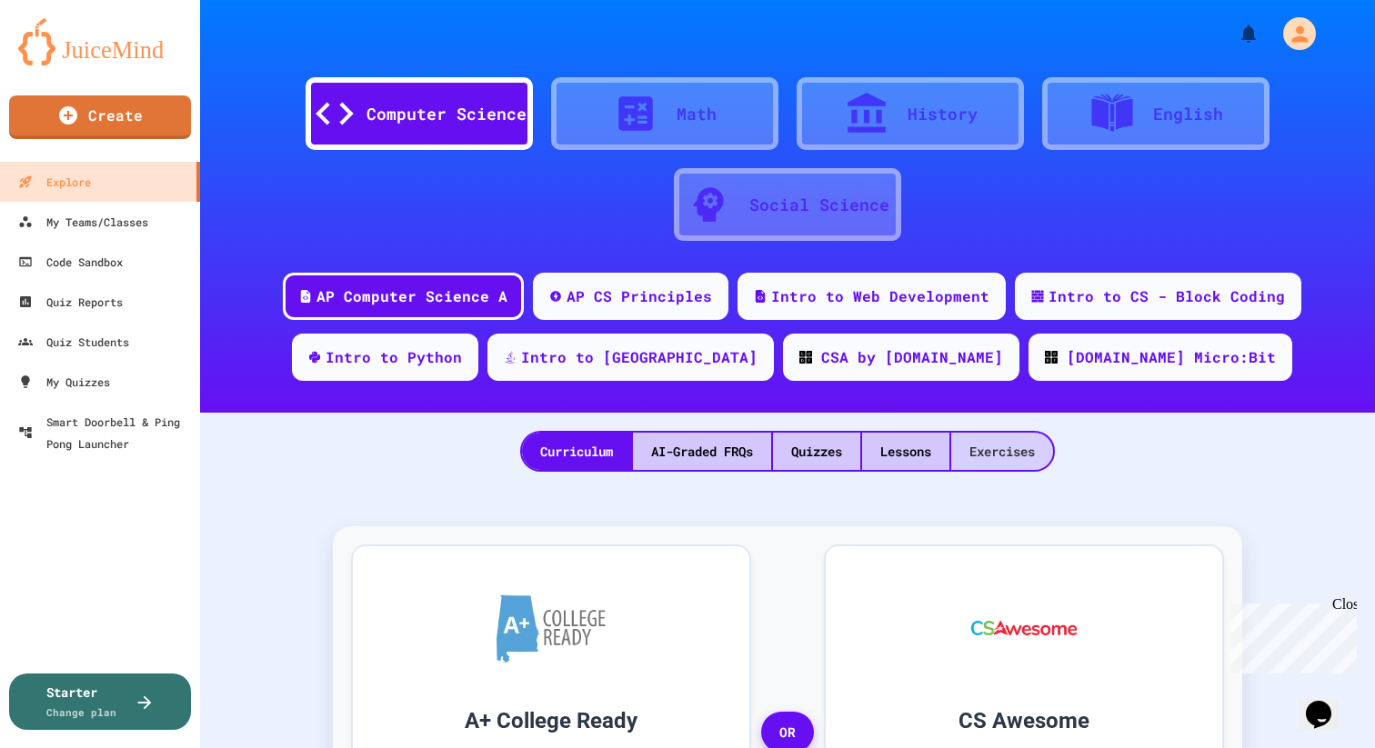
click at [1000, 458] on div "Exercises" at bounding box center [1002, 451] width 102 height 37
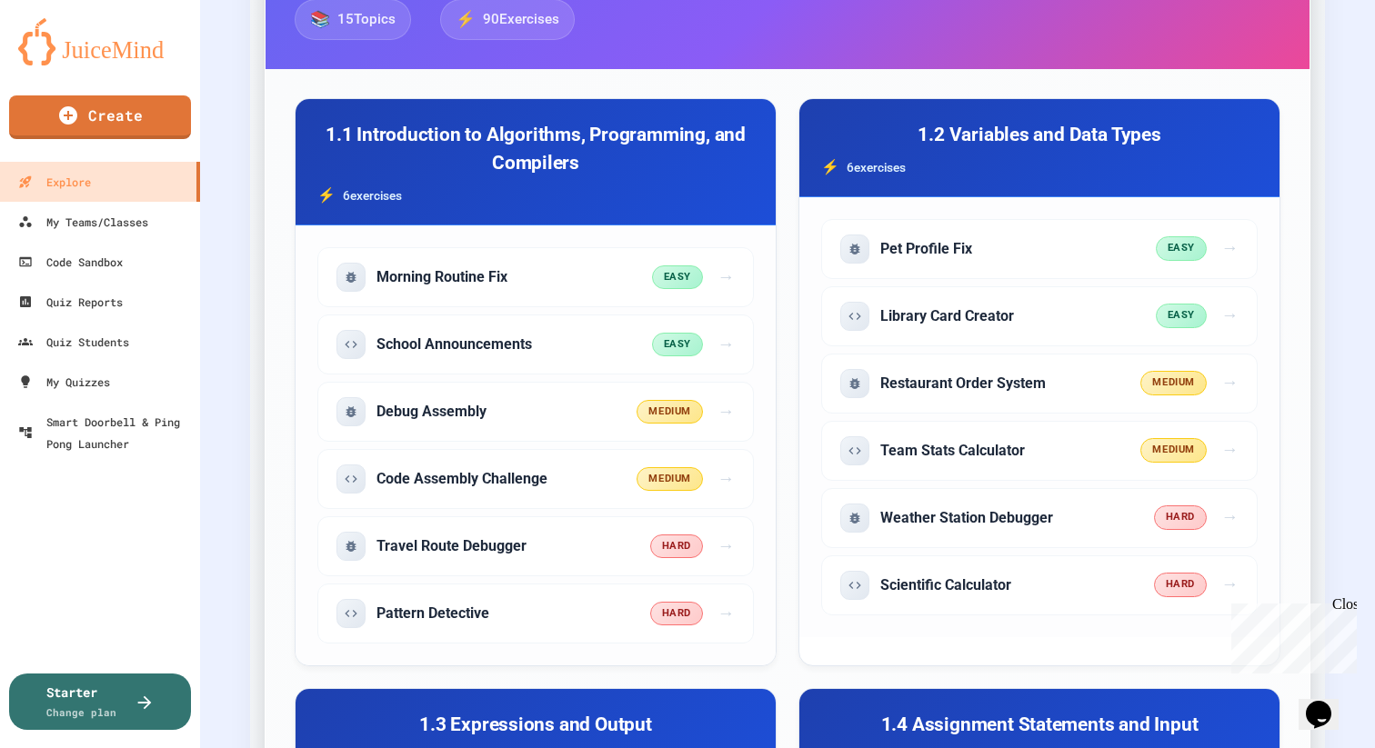
scroll to position [594, 0]
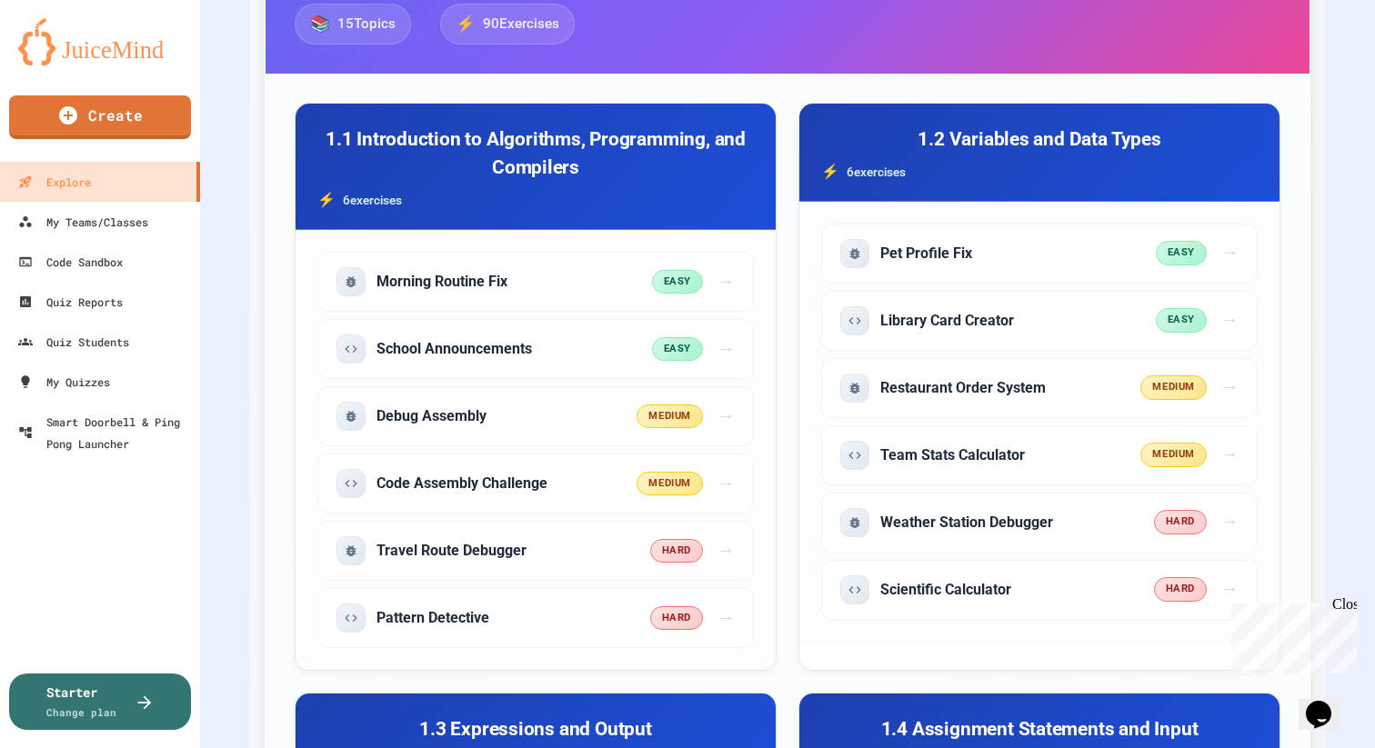
drag, startPoint x: 1348, startPoint y: 604, endPoint x: 2598, endPoint y: 1245, distance: 1405.0
click at [1348, 604] on div "Close" at bounding box center [1343, 607] width 23 height 23
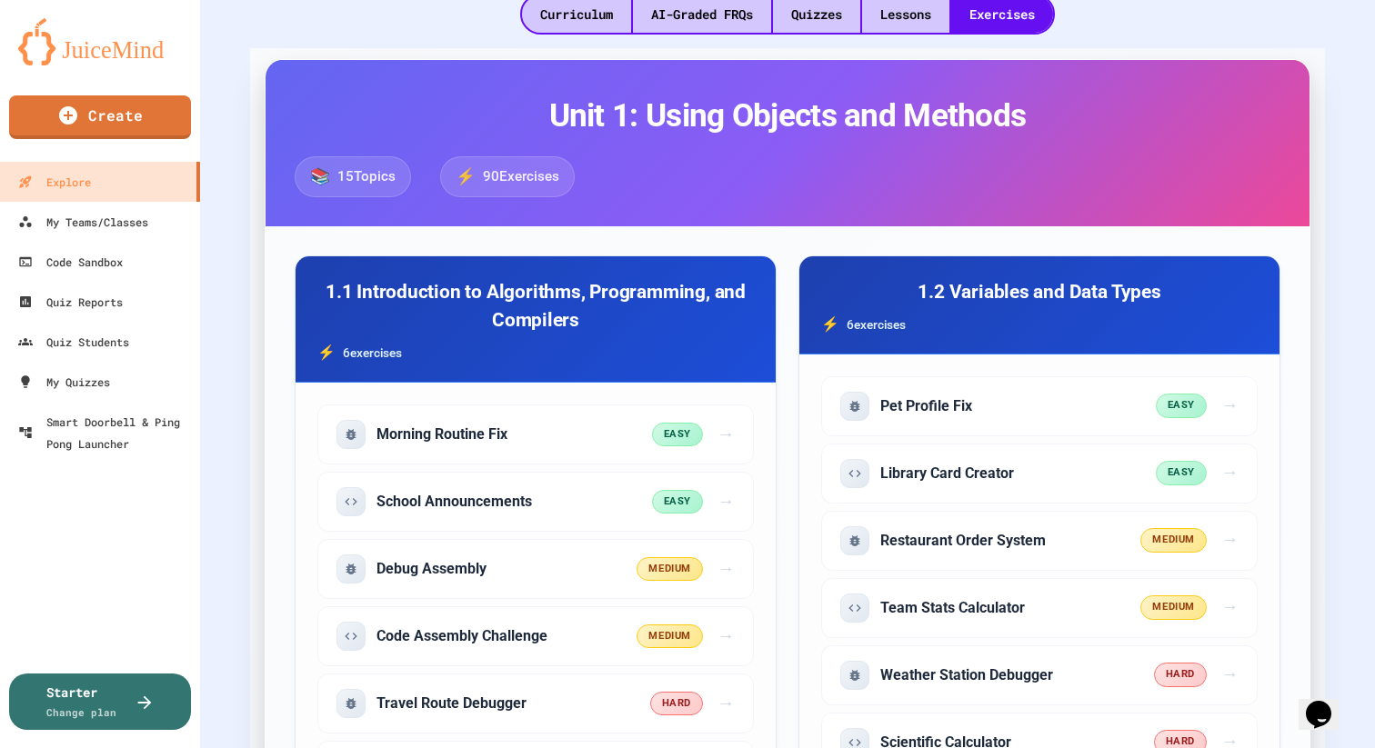
scroll to position [596, 0]
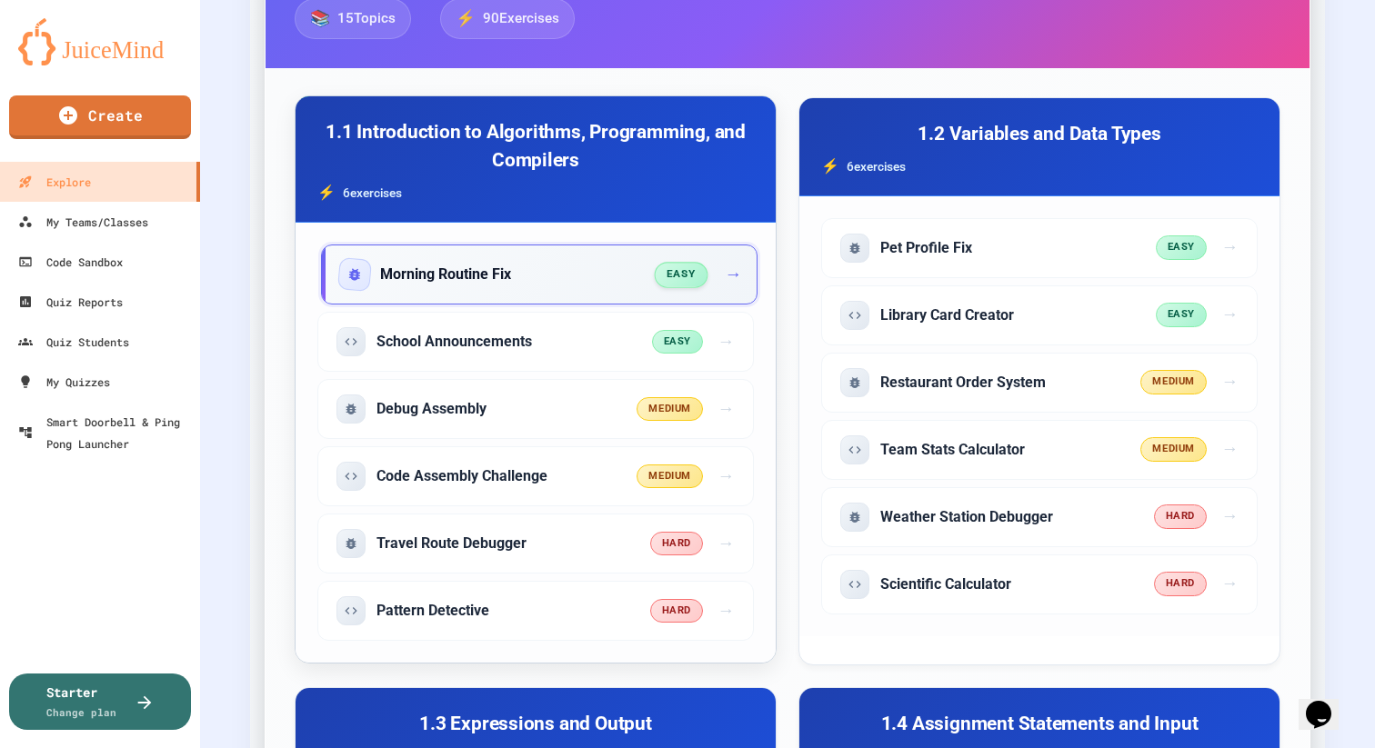
click at [586, 273] on div "Morning Routine Fix" at bounding box center [498, 274] width 316 height 29
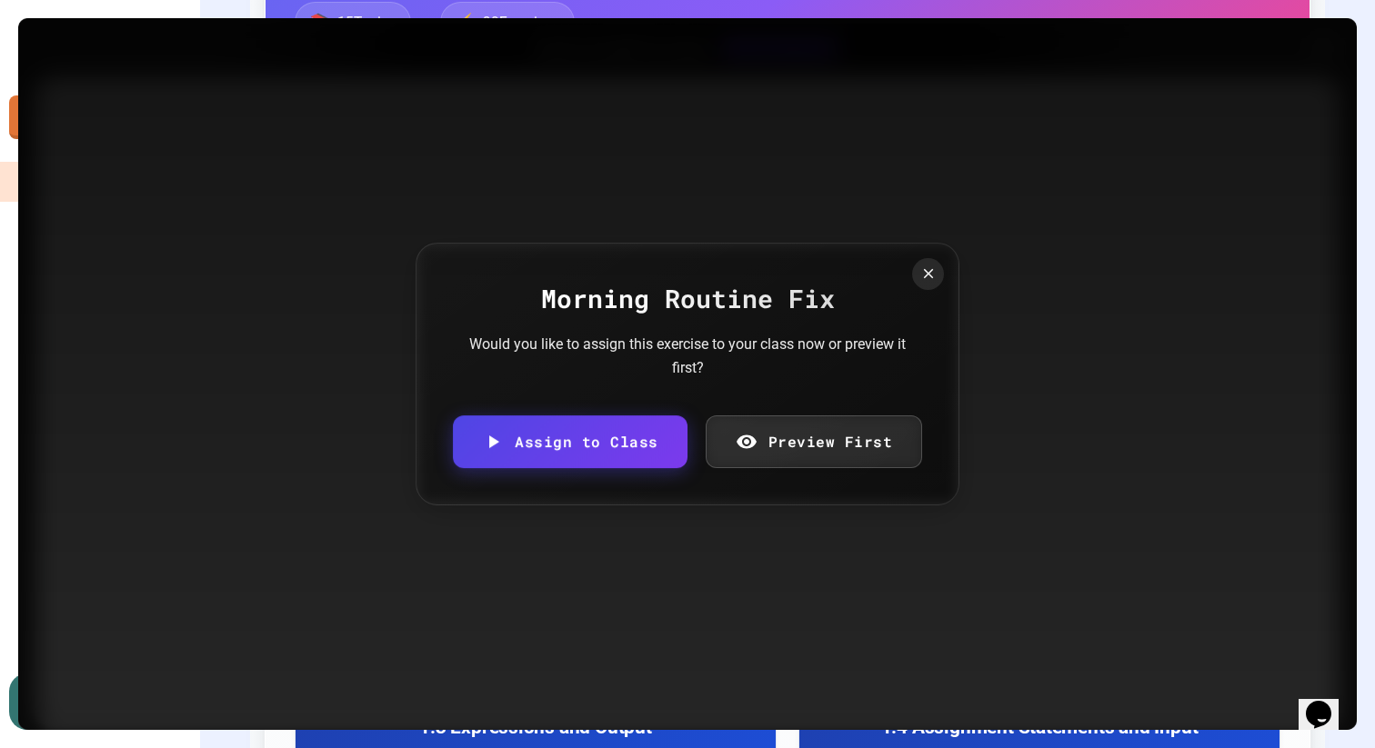
click at [797, 449] on link "Preview First" at bounding box center [814, 442] width 217 height 53
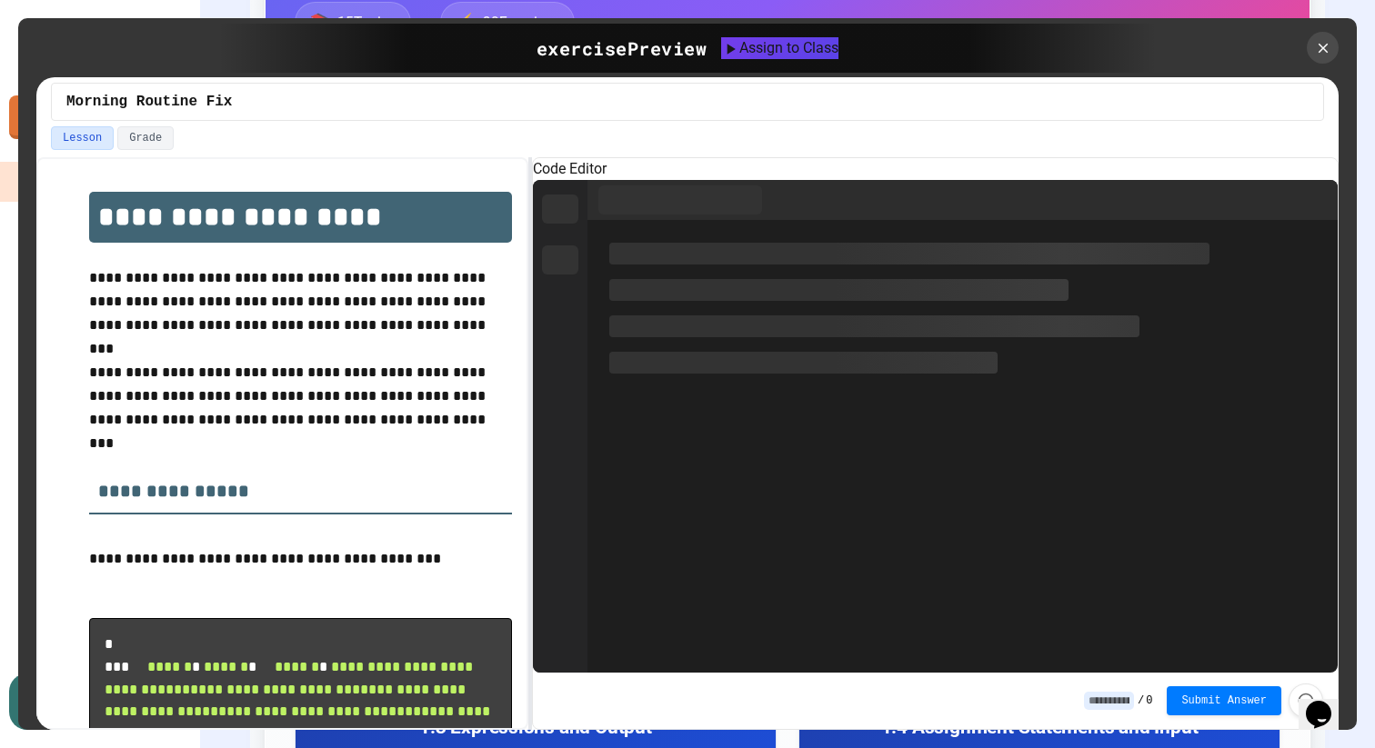
scroll to position [232, 0]
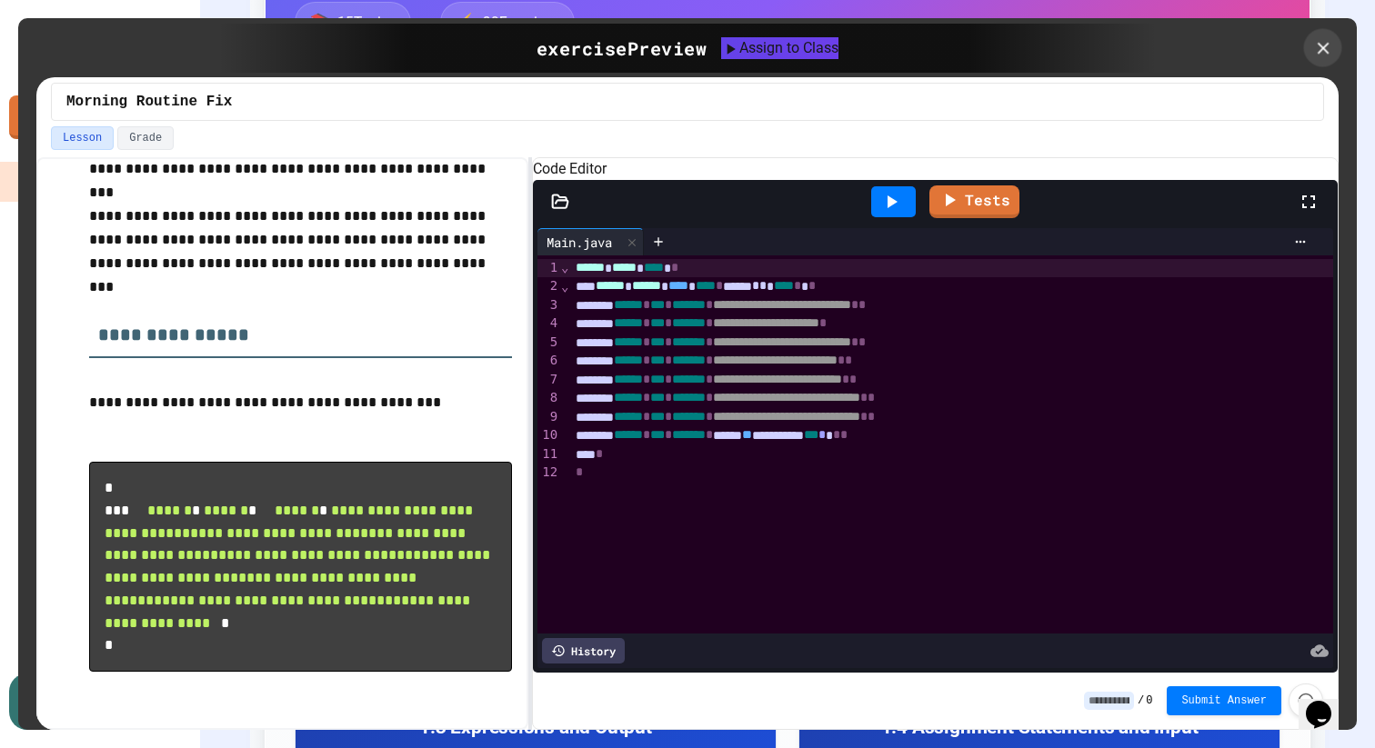
click at [1325, 53] on icon at bounding box center [1323, 48] width 20 height 20
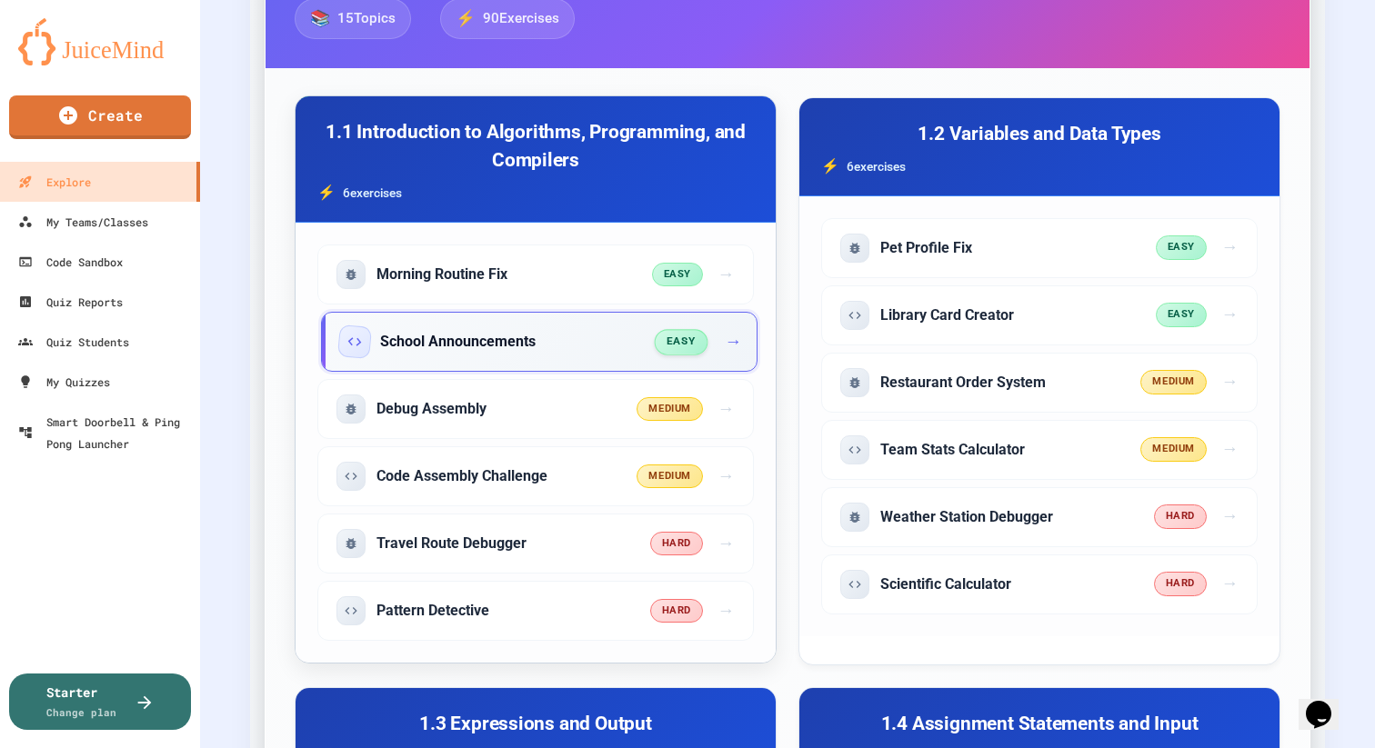
click at [636, 337] on div "School Announcements" at bounding box center [498, 341] width 316 height 29
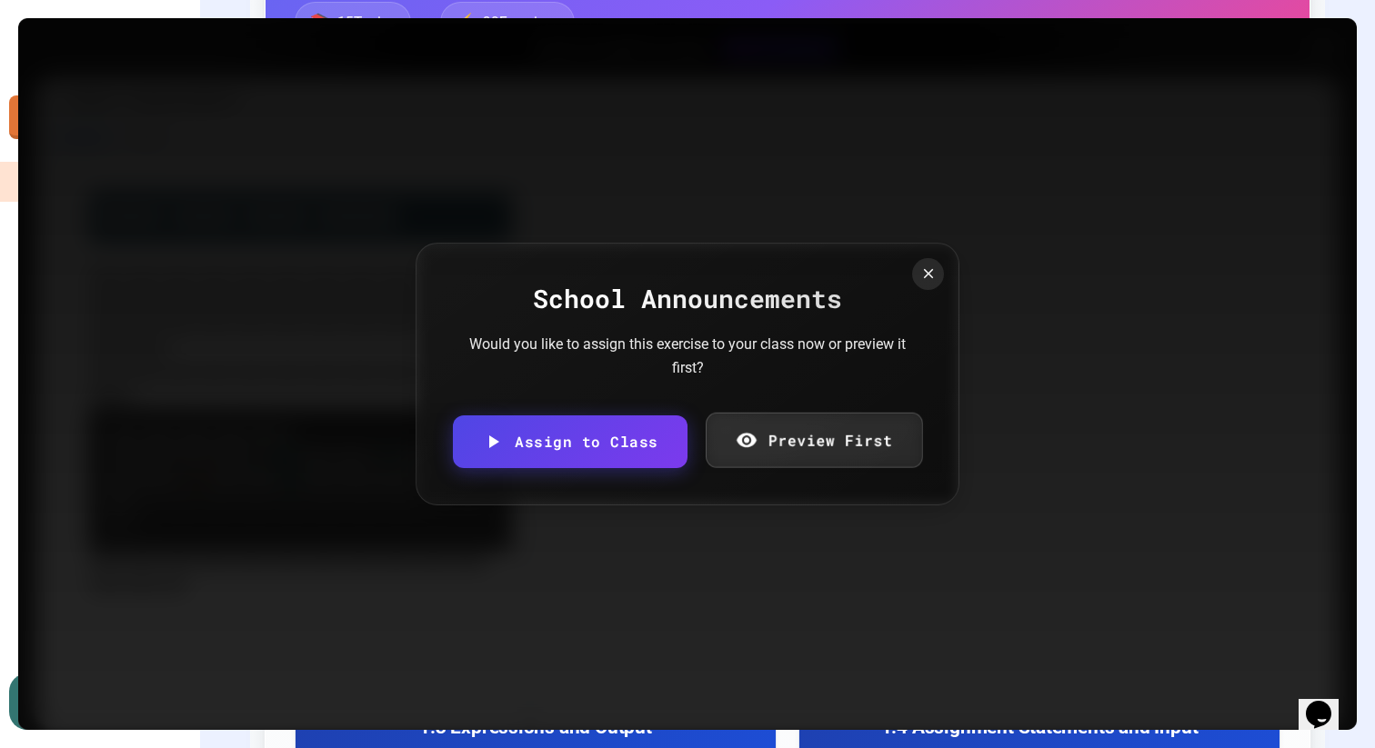
click at [797, 441] on link "Preview First" at bounding box center [814, 440] width 216 height 55
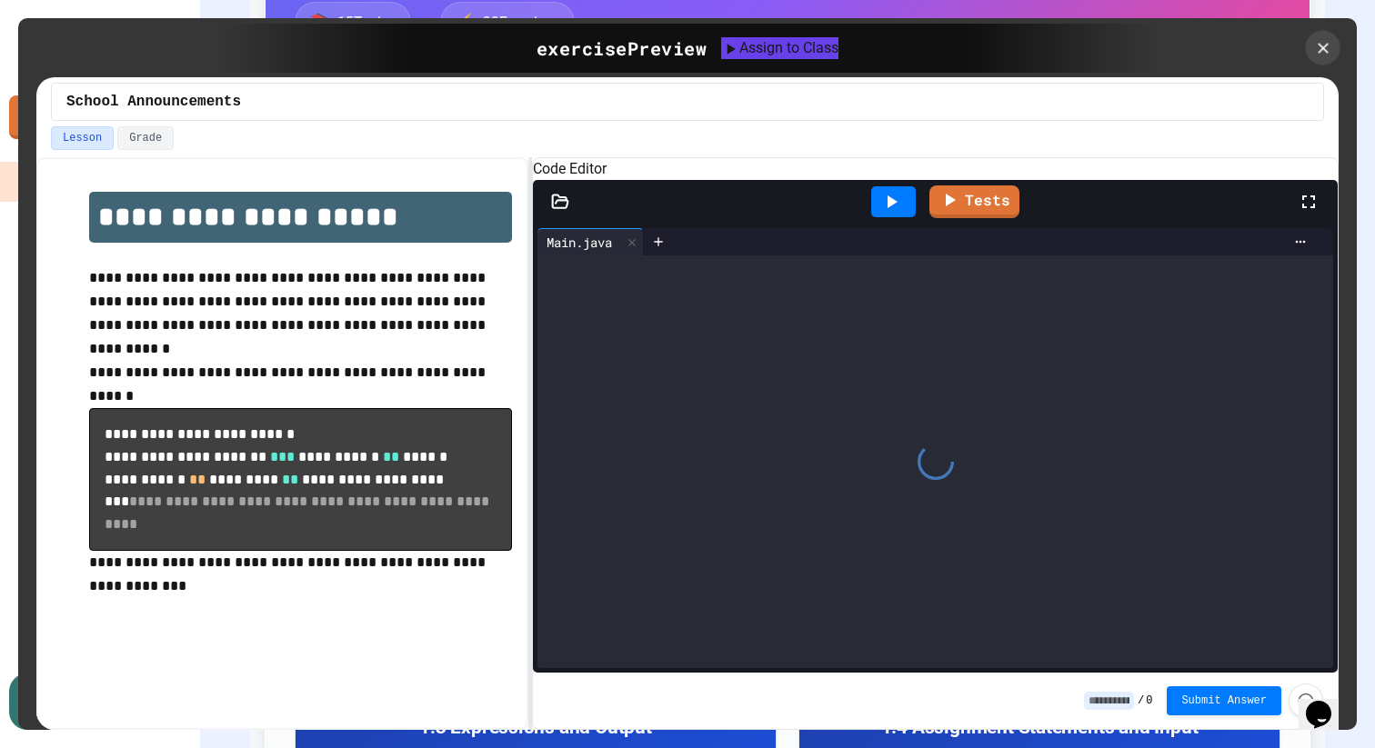
click at [1329, 54] on icon at bounding box center [1323, 48] width 18 height 18
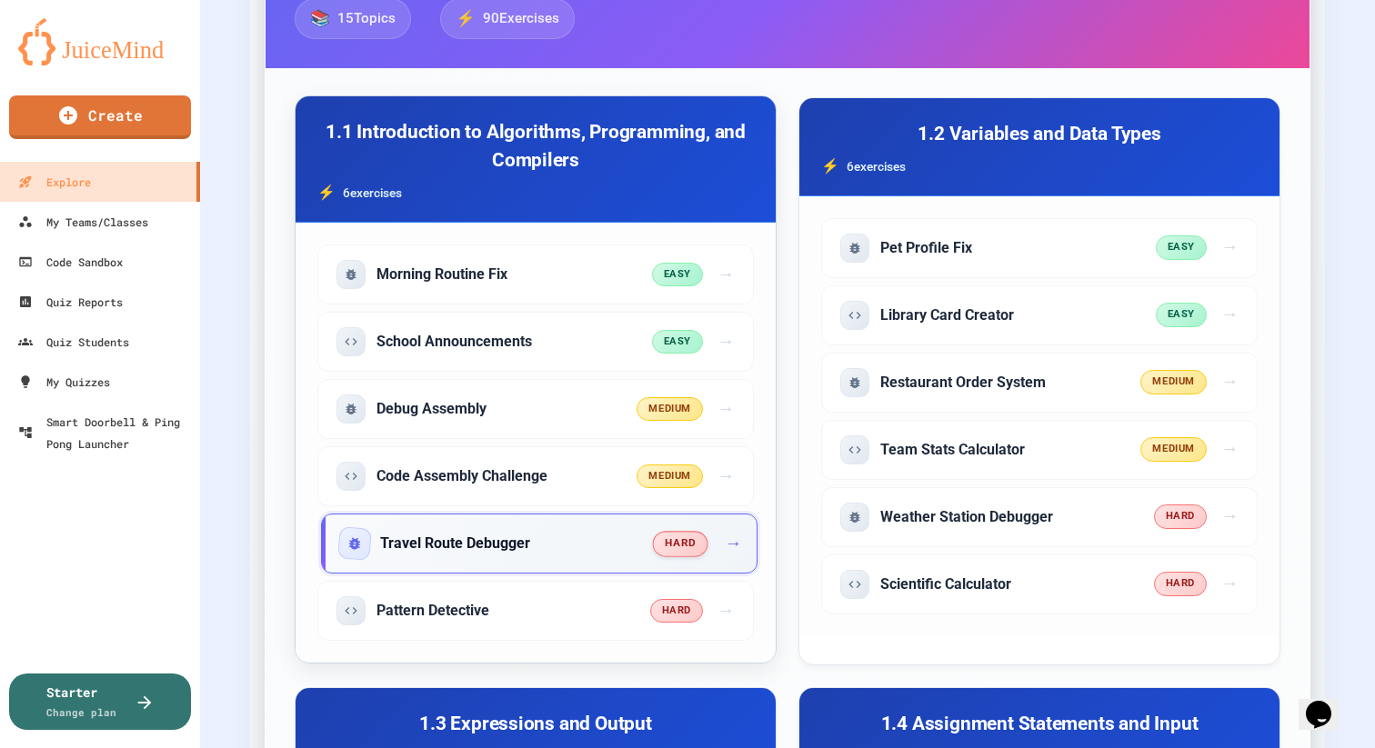
click at [538, 548] on div "Travel Route Debugger" at bounding box center [497, 543] width 314 height 29
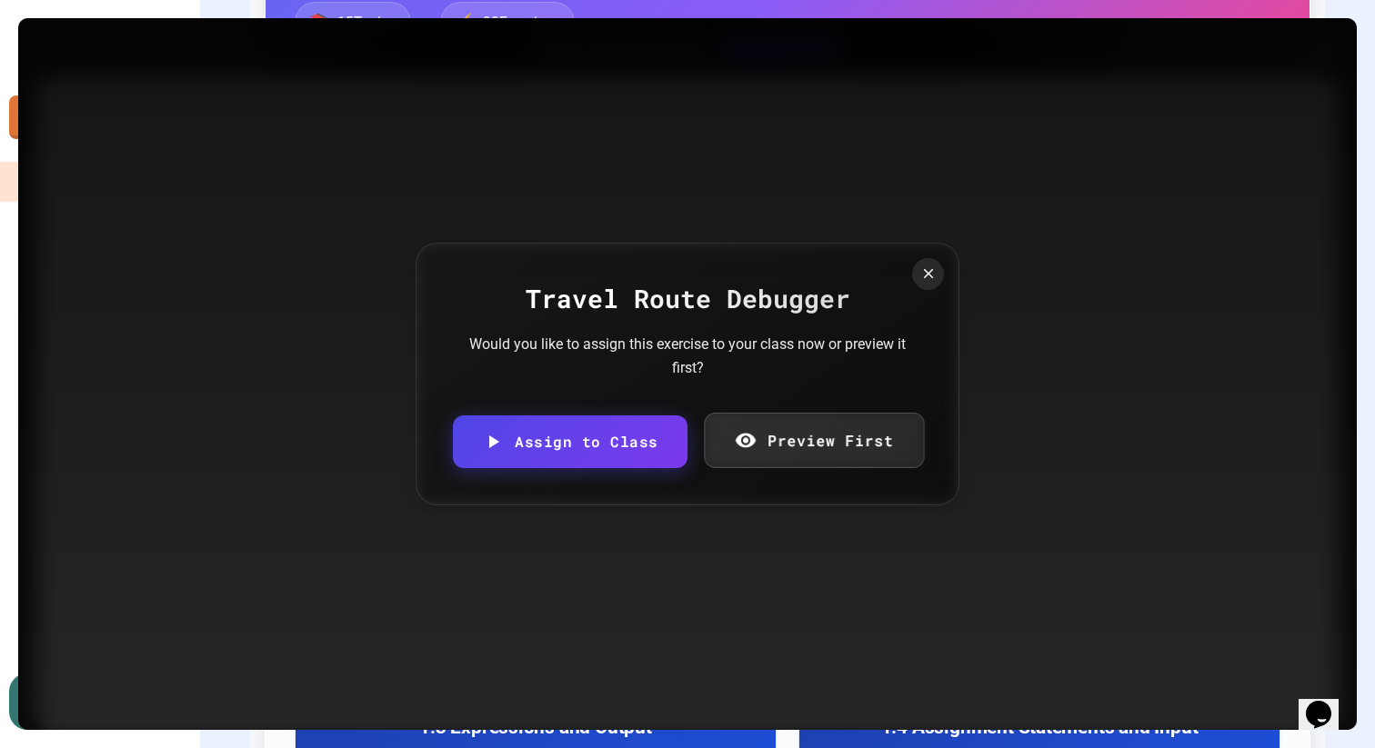
click at [801, 425] on link "Preview First" at bounding box center [814, 440] width 220 height 55
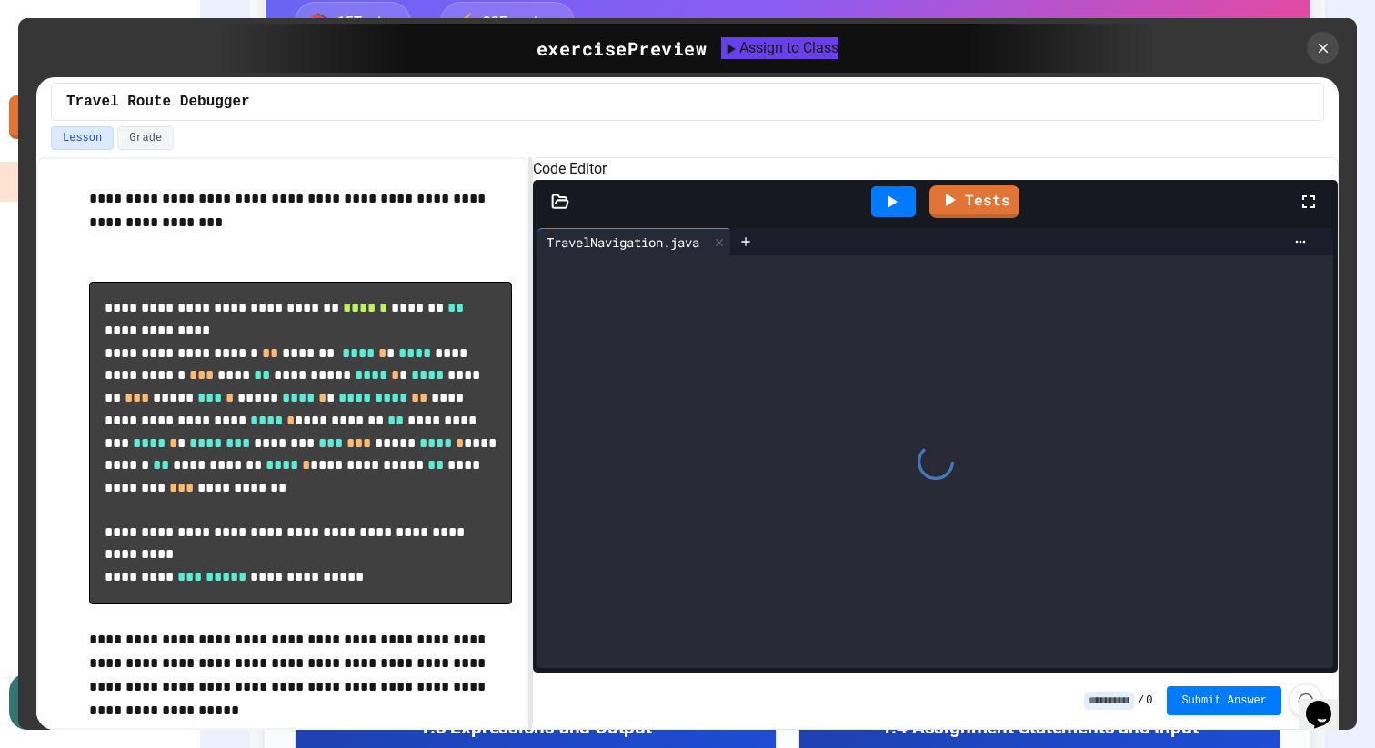
scroll to position [725, 0]
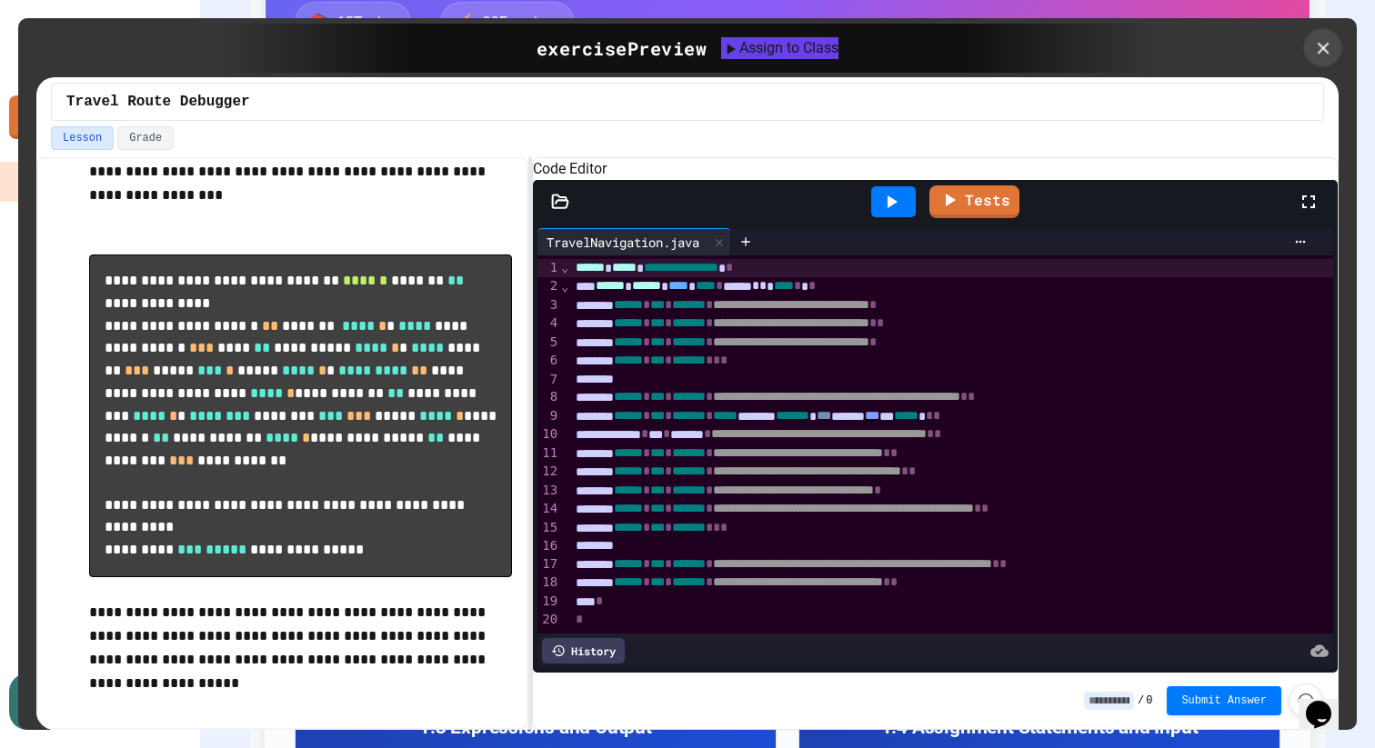
click at [1314, 41] on icon at bounding box center [1323, 48] width 20 height 20
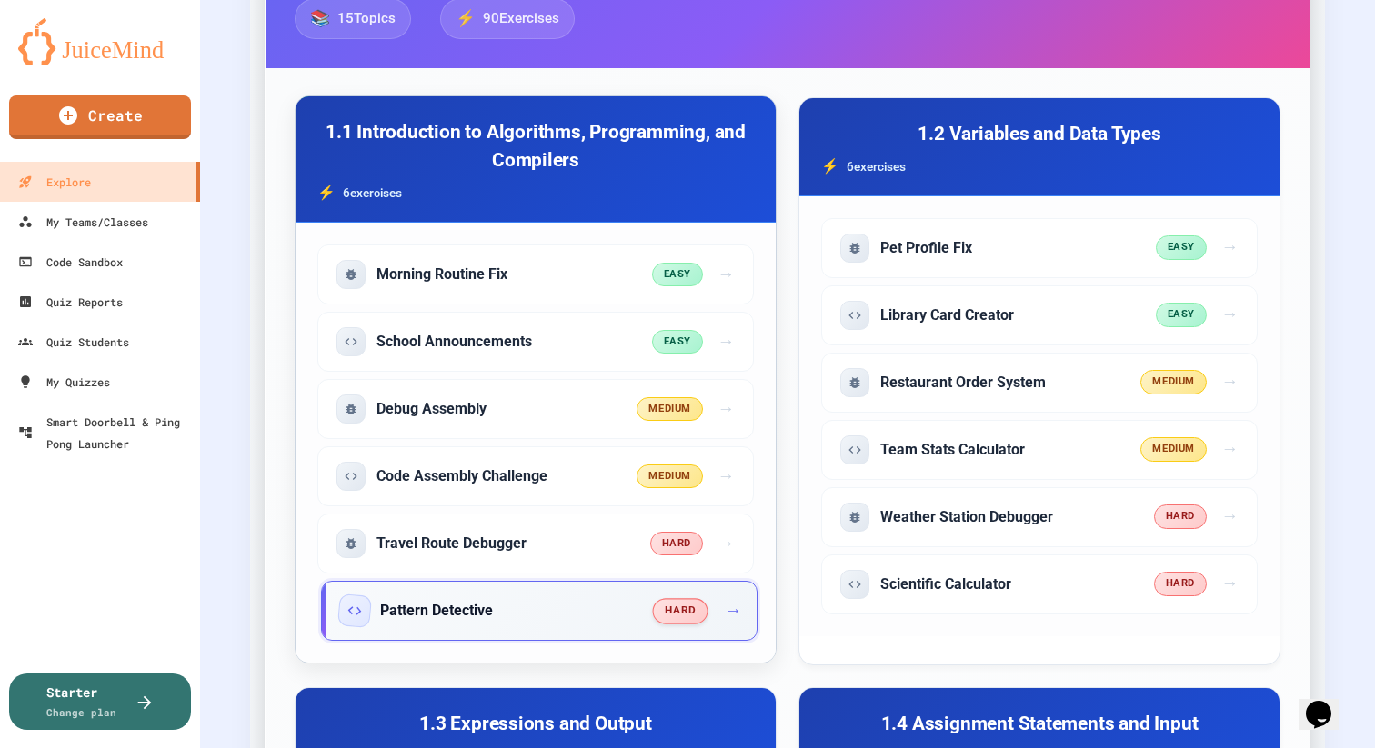
click at [579, 583] on div "Pattern Detective hard →" at bounding box center [539, 611] width 436 height 60
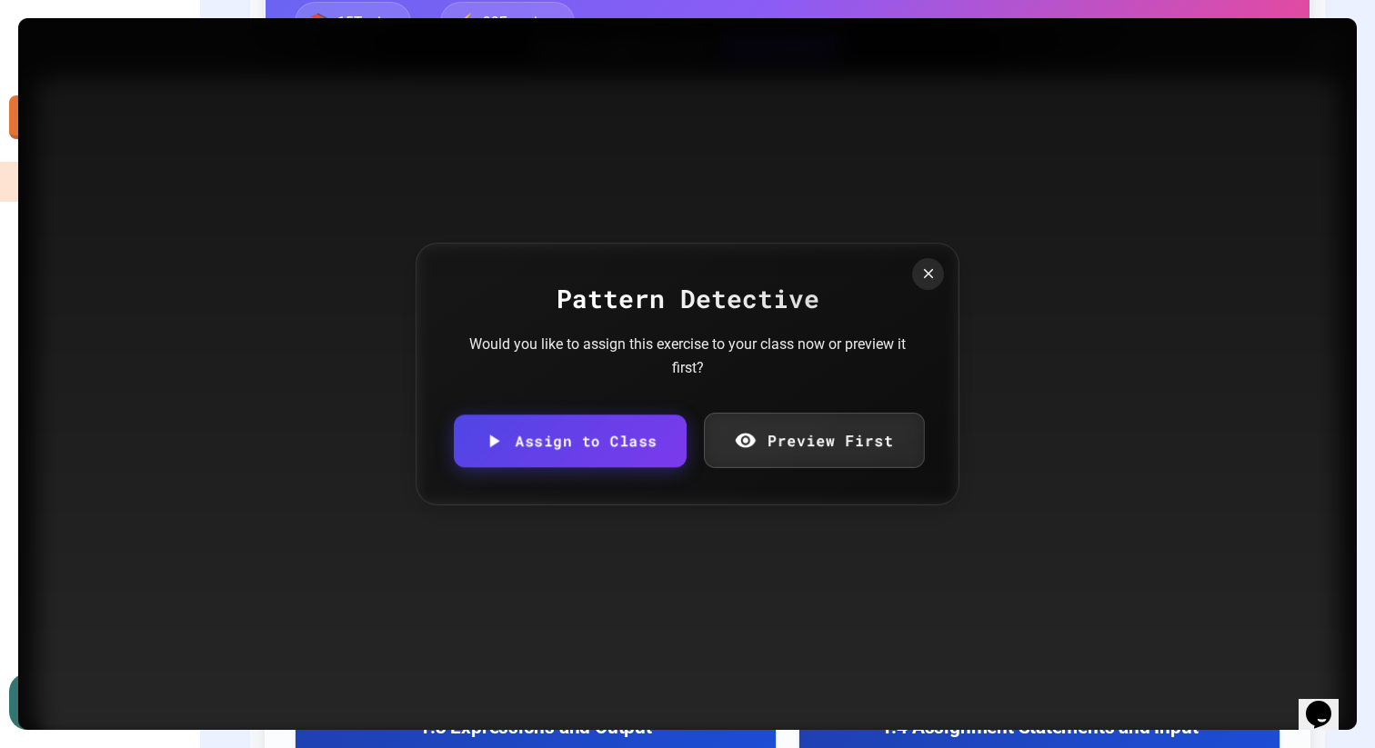
click at [820, 447] on link "Preview First" at bounding box center [814, 440] width 220 height 55
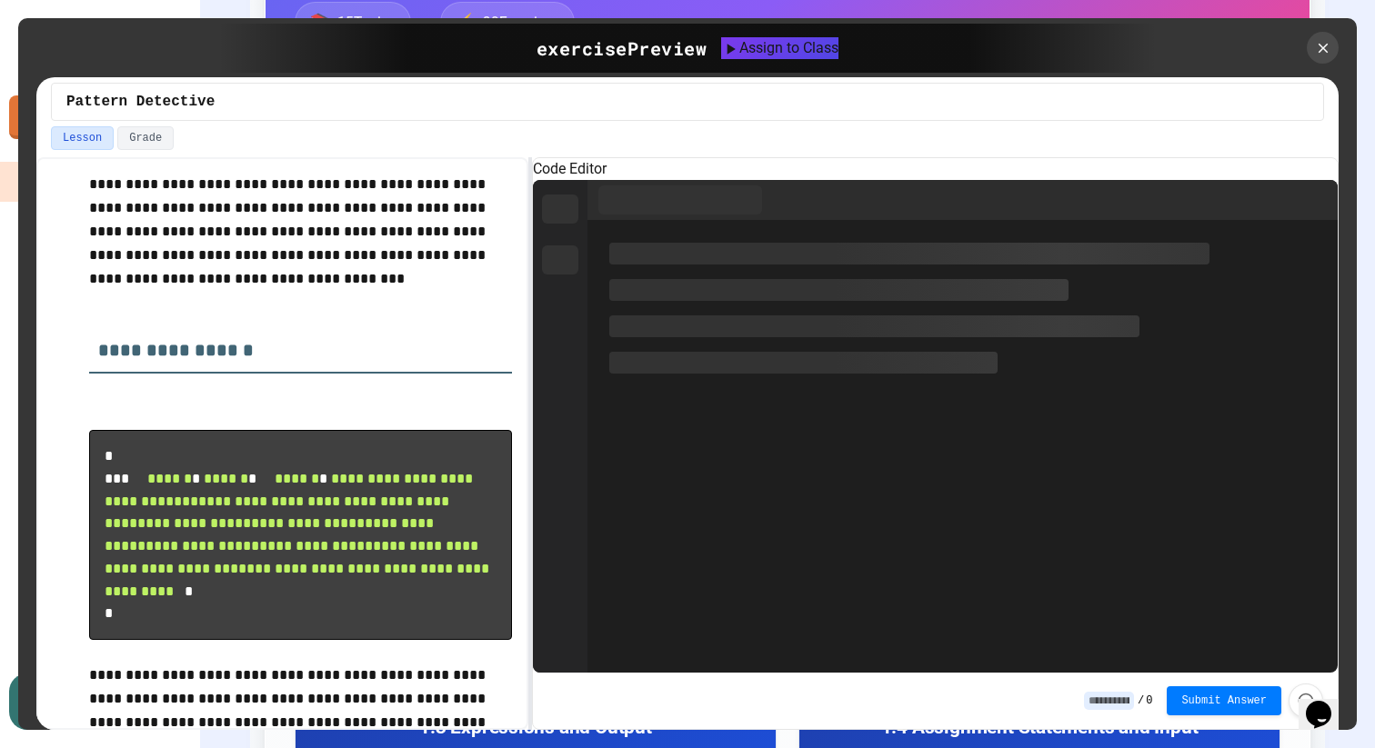
scroll to position [295, 0]
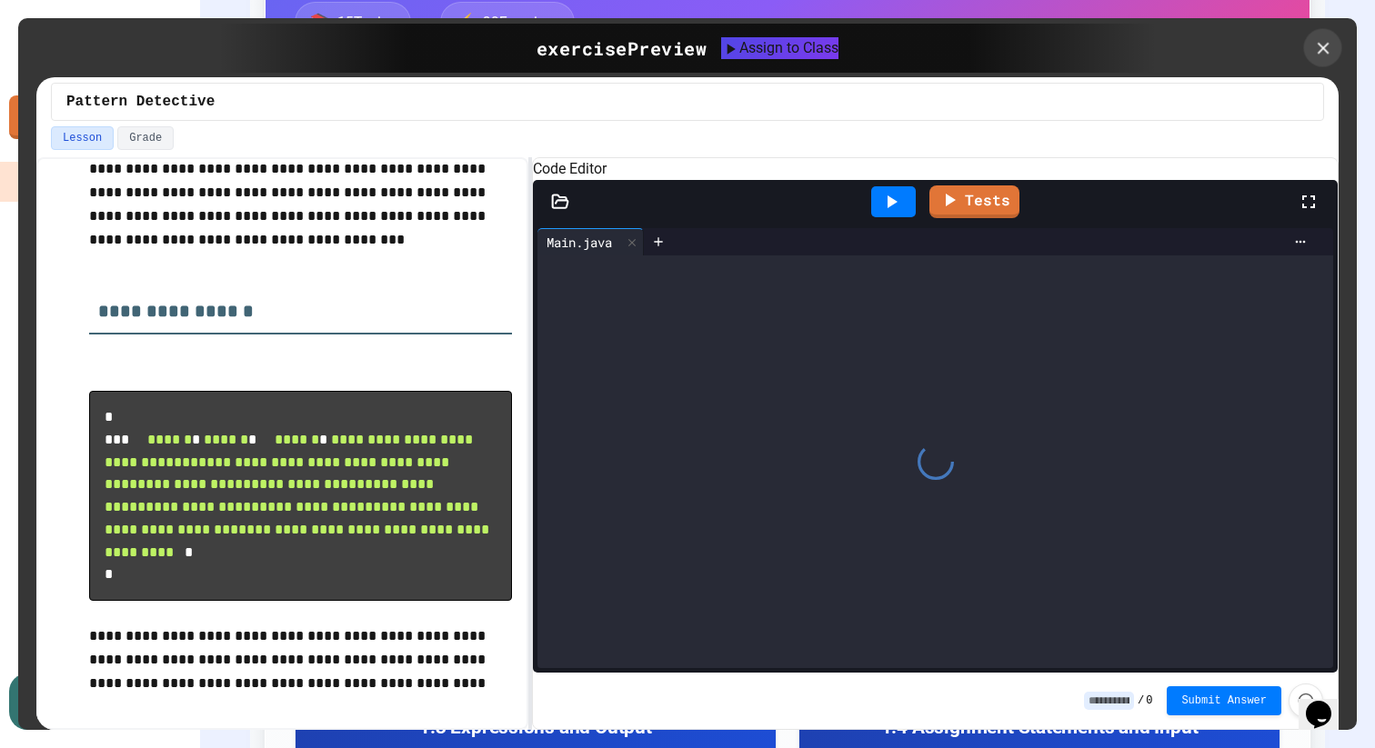
click at [1324, 46] on icon at bounding box center [1323, 48] width 12 height 12
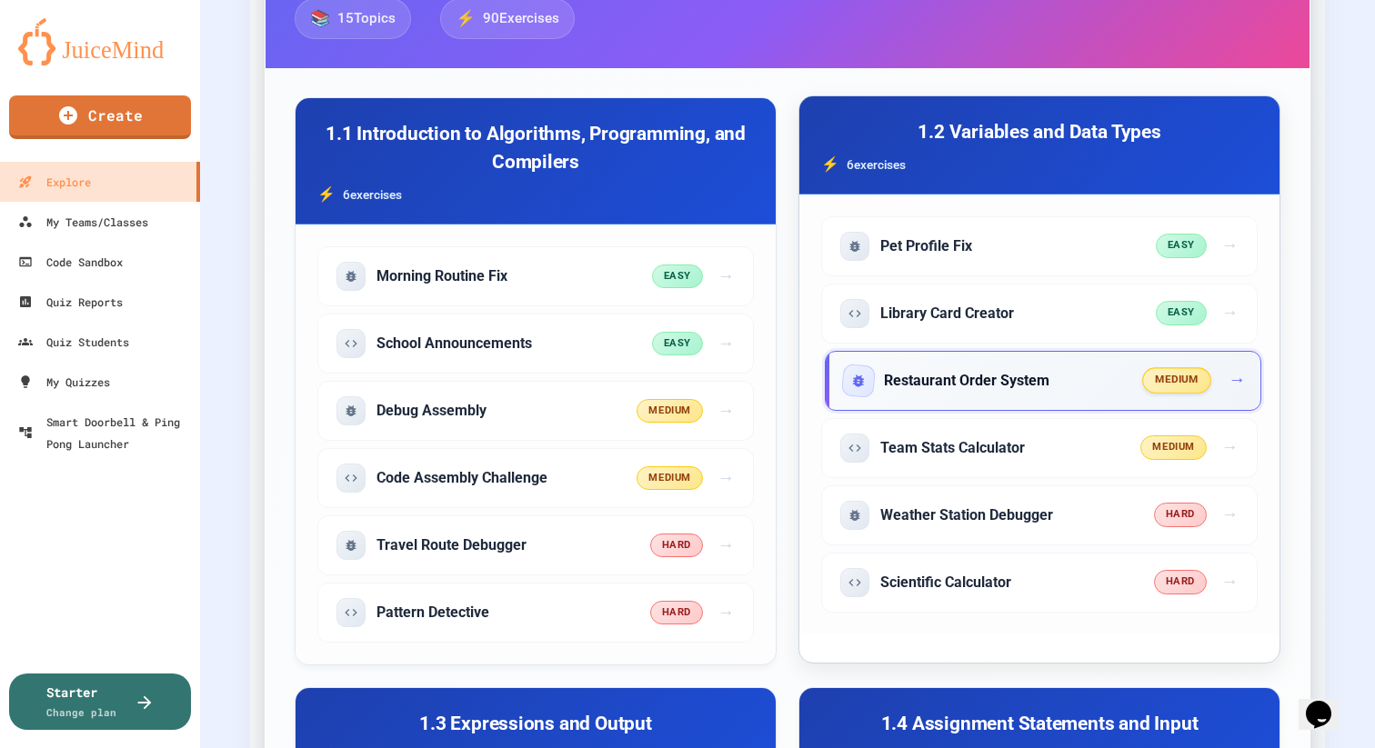
click at [1057, 371] on div "Restaurant Order System" at bounding box center [994, 380] width 300 height 29
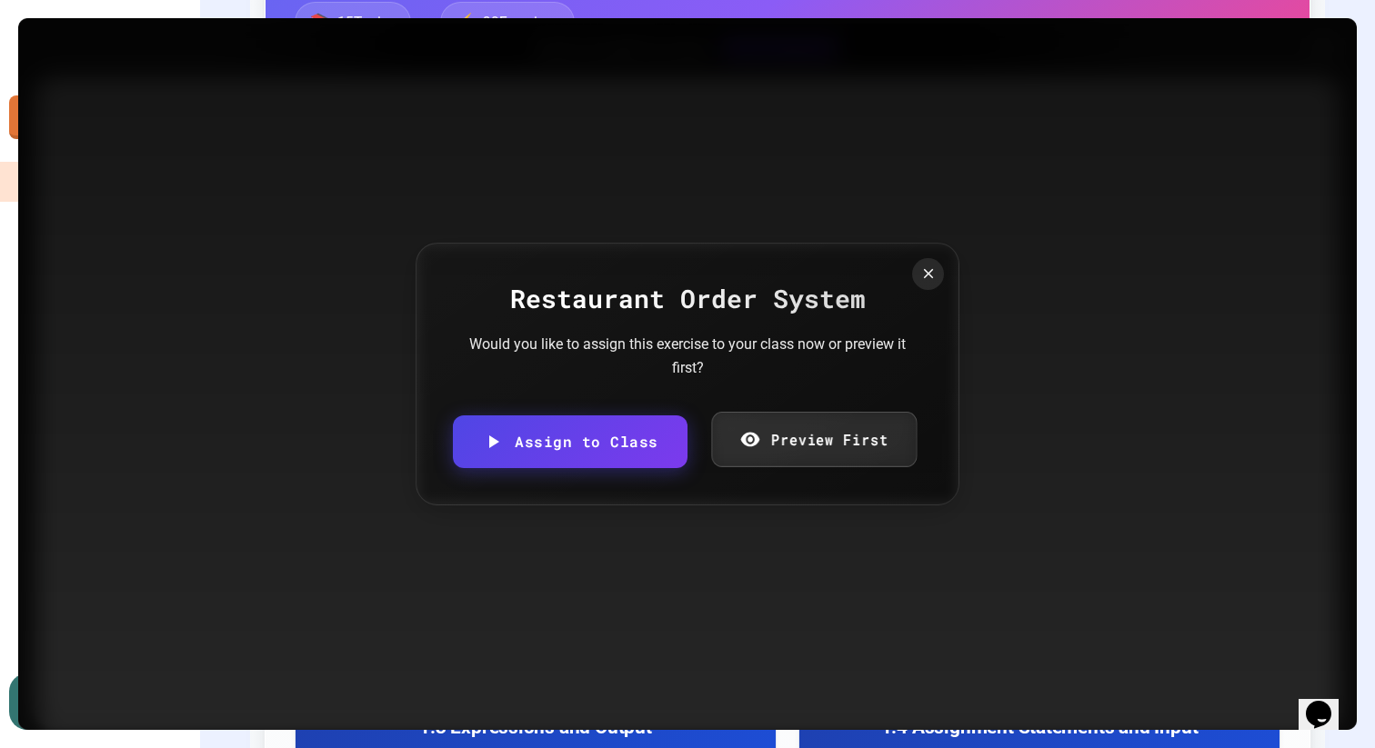
click at [874, 441] on link "Preview First" at bounding box center [813, 439] width 205 height 55
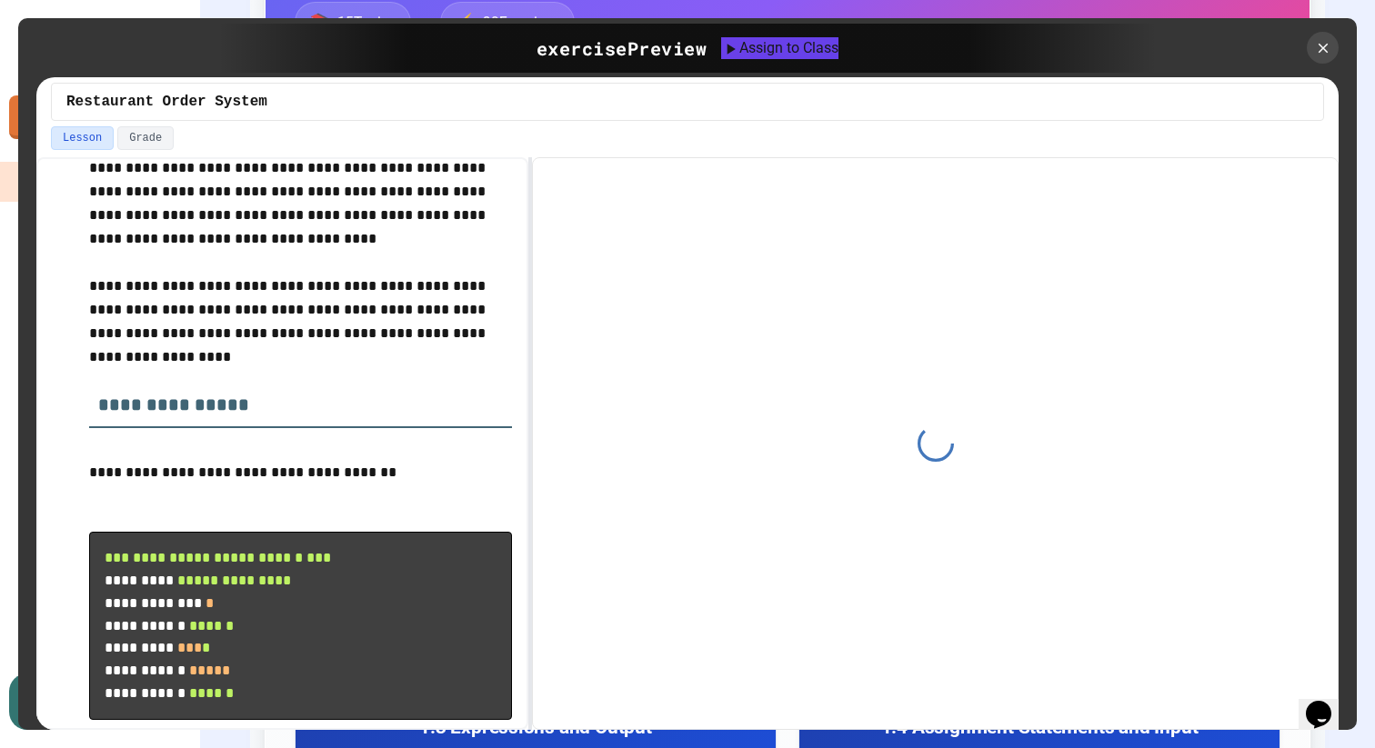
scroll to position [165, 0]
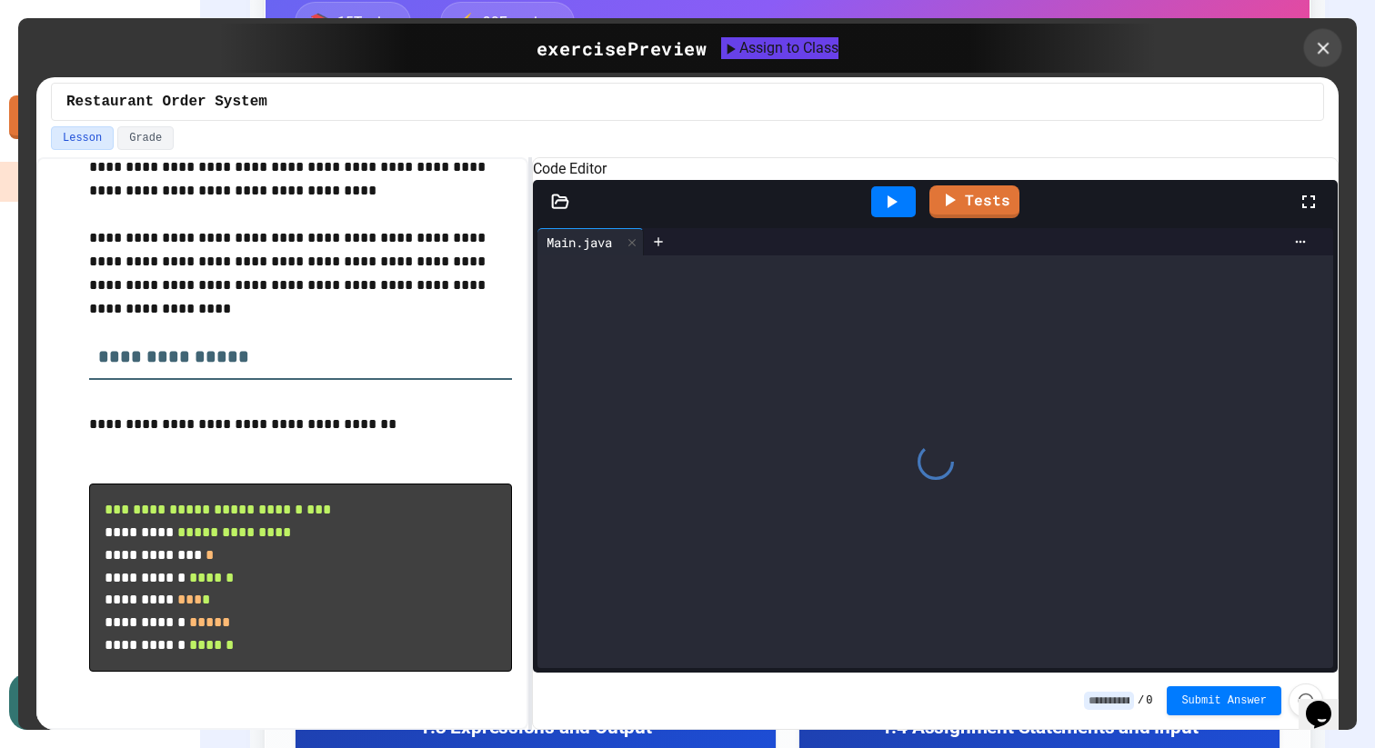
click at [1320, 38] on icon at bounding box center [1323, 48] width 20 height 20
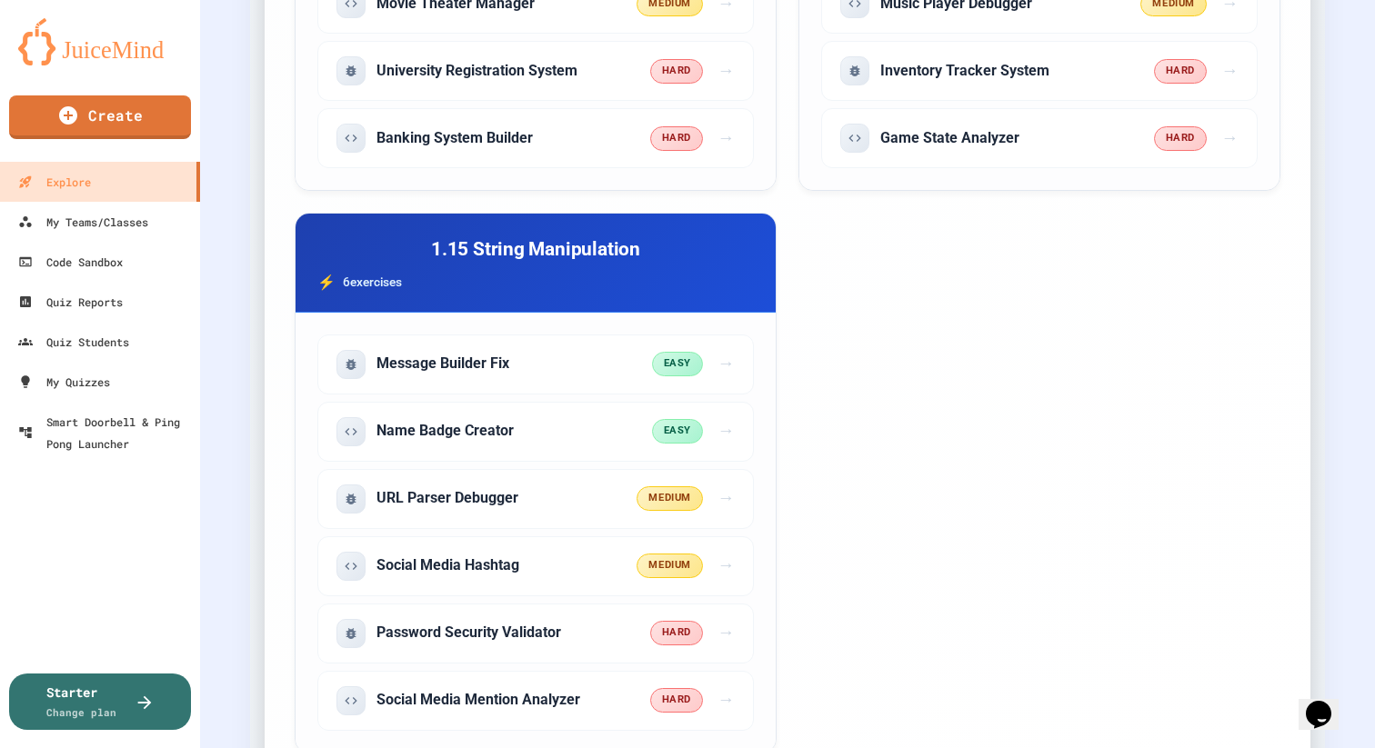
scroll to position [4537, 0]
